Goal: Transaction & Acquisition: Book appointment/travel/reservation

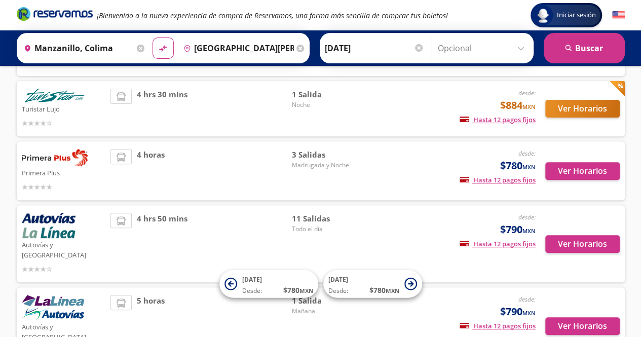
scroll to position [118, 0]
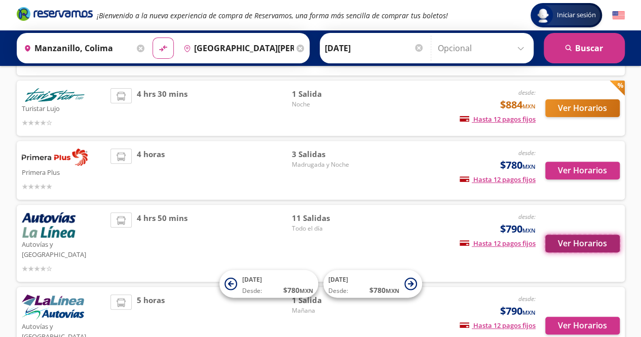
click at [580, 237] on button "Ver Horarios" at bounding box center [582, 244] width 74 height 18
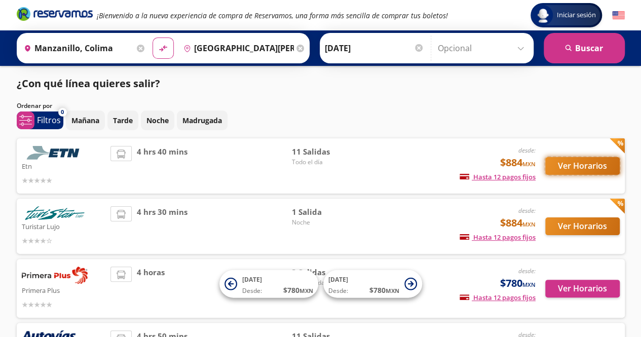
click at [594, 168] on button "Ver Horarios" at bounding box center [582, 166] width 74 height 18
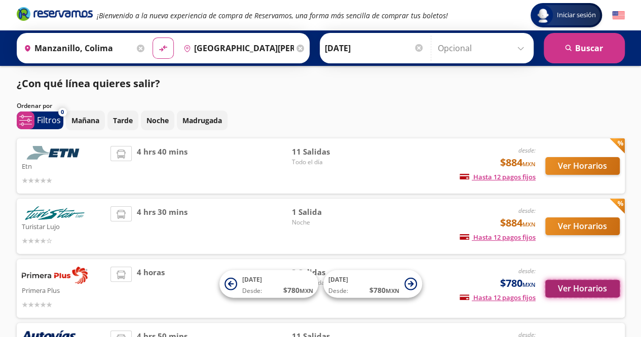
click at [560, 285] on button "Ver Horarios" at bounding box center [582, 289] width 74 height 18
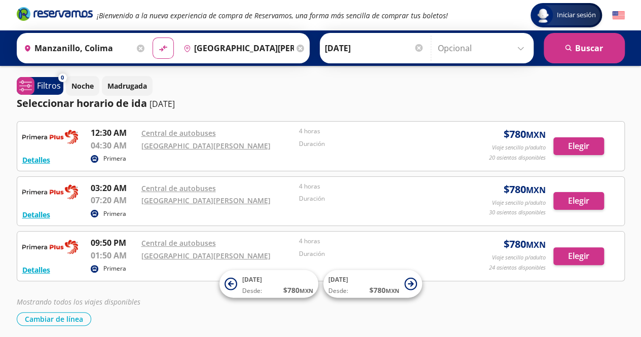
click at [324, 105] on div "Seleccionar horario de ida [DATE]" at bounding box center [321, 103] width 608 height 15
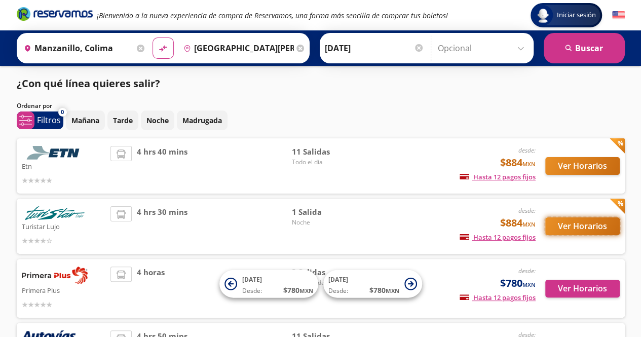
click at [567, 227] on button "Ver Horarios" at bounding box center [582, 226] width 74 height 18
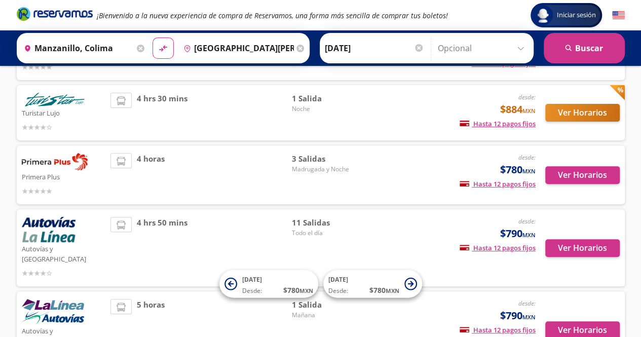
scroll to position [118, 0]
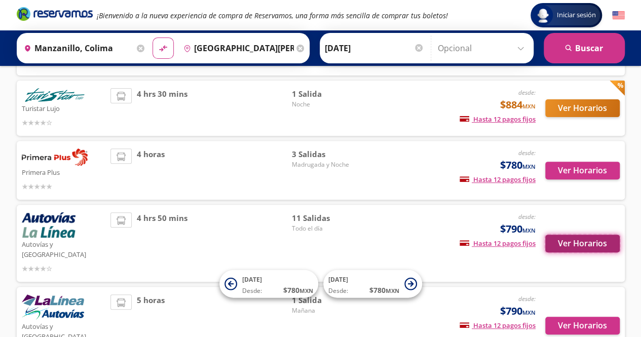
click at [574, 238] on button "Ver Horarios" at bounding box center [582, 244] width 74 height 18
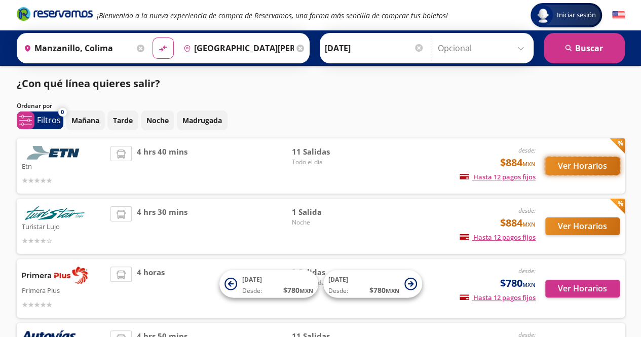
click at [579, 168] on button "Ver Horarios" at bounding box center [582, 166] width 74 height 18
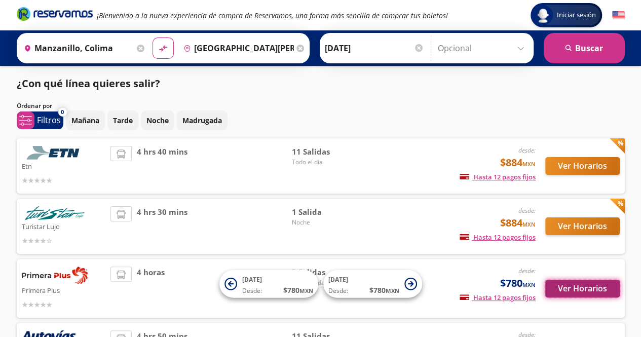
click at [597, 292] on button "Ver Horarios" at bounding box center [582, 289] width 74 height 18
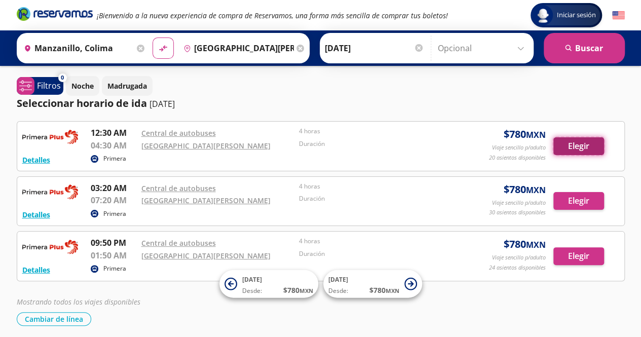
click at [563, 145] on button "Elegir" at bounding box center [578, 146] width 51 height 18
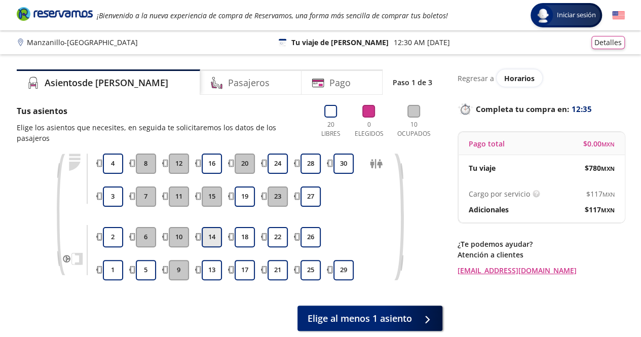
click at [208, 227] on button "14" at bounding box center [212, 237] width 20 height 20
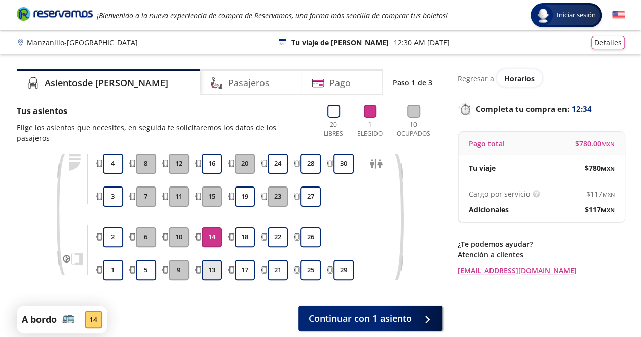
click at [211, 262] on button "13" at bounding box center [212, 270] width 20 height 20
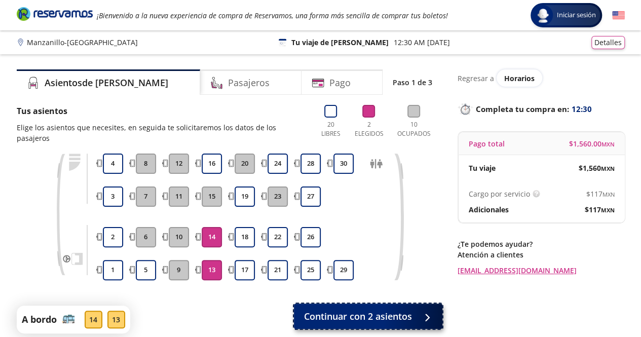
click at [412, 308] on button "Continuar con 2 asientos" at bounding box center [368, 316] width 148 height 25
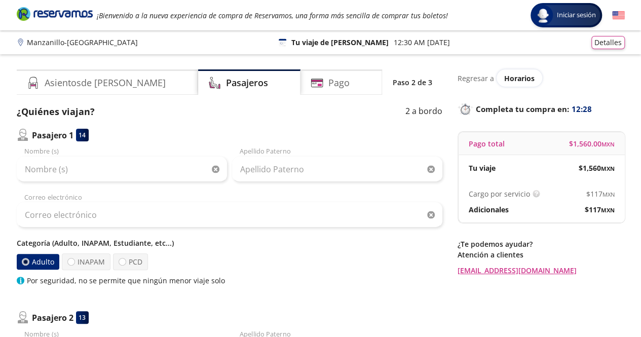
click at [123, 192] on div "Nombre (s) Apellido Paterno Correo electrónico Categoría (Adulto, INAPAM, Estud…" at bounding box center [230, 215] width 426 height 139
click at [80, 262] on label "INAPAM" at bounding box center [86, 261] width 49 height 17
click at [74, 262] on input "INAPAM" at bounding box center [71, 261] width 7 height 7
radio input "true"
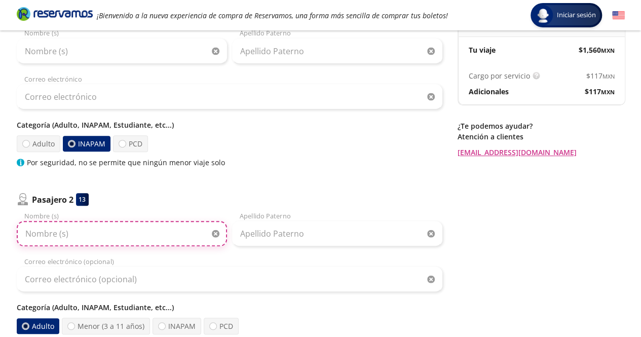
click at [91, 232] on input "Nombre (s)" at bounding box center [122, 233] width 210 height 25
click at [51, 153] on div "Categoría (Adulto, INAPAM, Estudiante, etc...) Adulto INAPAM PCD Por seguridad,…" at bounding box center [230, 144] width 426 height 48
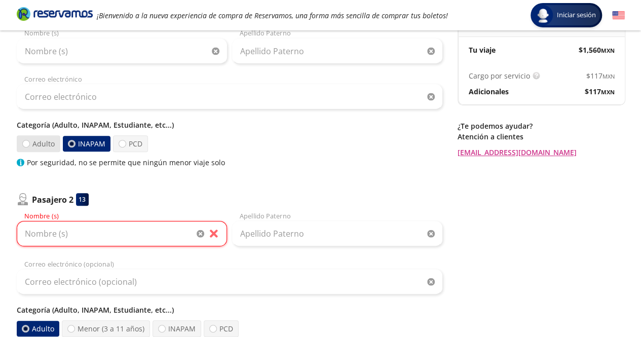
click at [46, 146] on label "Adulto" at bounding box center [39, 143] width 44 height 17
click at [29, 146] on input "Adulto" at bounding box center [26, 143] width 7 height 7
radio input "true"
radio input "false"
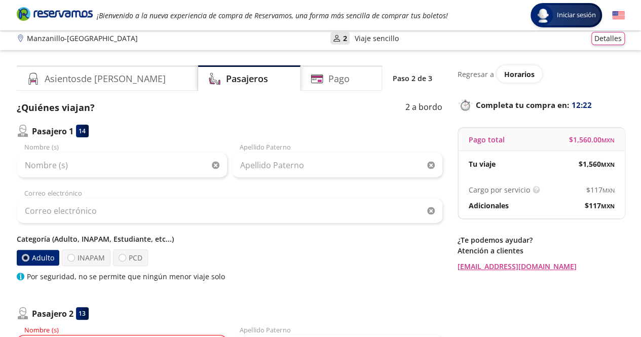
scroll to position [0, 0]
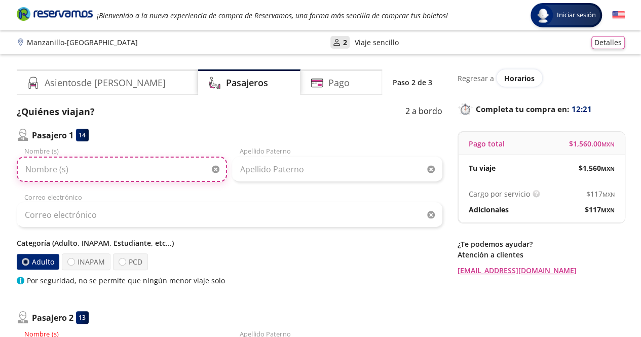
click at [68, 170] on input "Nombre (s)" at bounding box center [122, 169] width 210 height 25
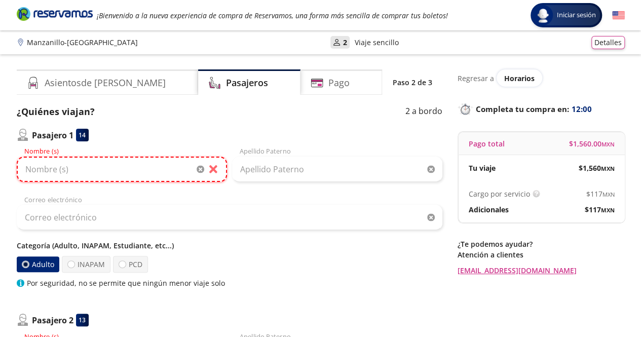
click at [217, 167] on input "Nombre (s)" at bounding box center [122, 169] width 210 height 25
click at [213, 166] on input "Nombre (s)" at bounding box center [122, 169] width 210 height 25
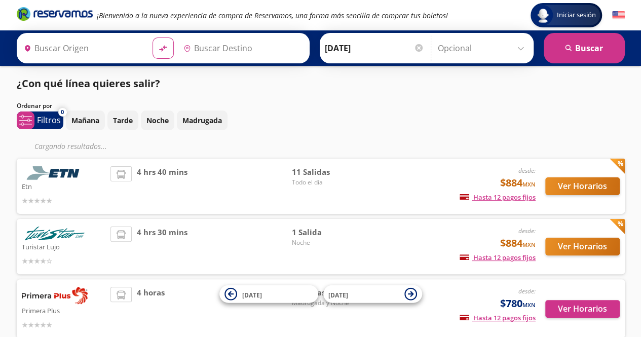
type input "Manzanillo, Colima"
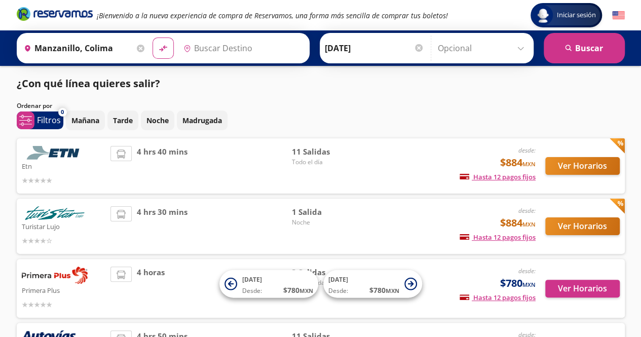
type input "[GEOGRAPHIC_DATA][PERSON_NAME], [GEOGRAPHIC_DATA]"
